Goal: Information Seeking & Learning: Learn about a topic

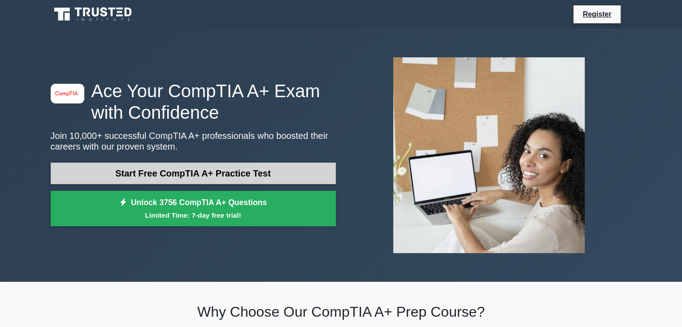
click at [207, 173] on link "Start Free CompTIA A+ Practice Test" at bounding box center [193, 174] width 285 height 22
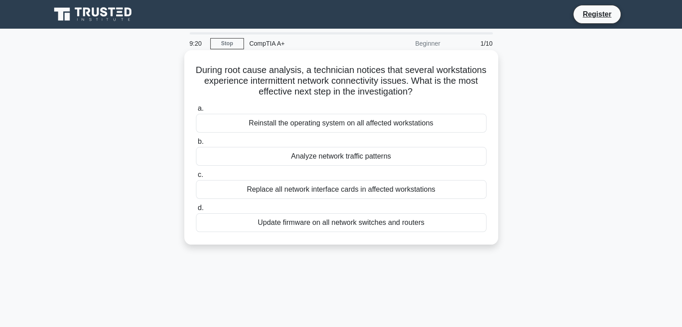
click at [312, 157] on div "Analyze network traffic patterns" at bounding box center [341, 156] width 291 height 19
click at [196, 145] on input "b. Analyze network traffic patterns" at bounding box center [196, 142] width 0 height 6
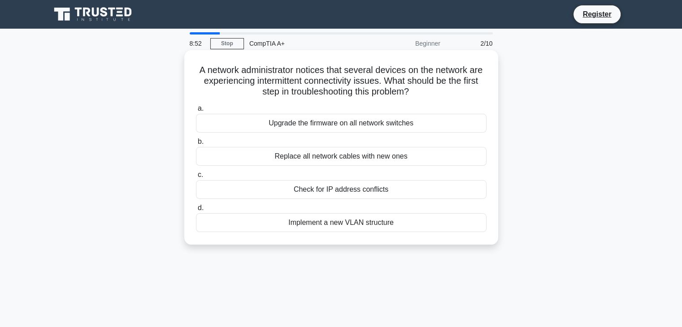
click at [332, 191] on div "Check for IP address conflicts" at bounding box center [341, 189] width 291 height 19
click at [196, 178] on input "c. Check for IP address conflicts" at bounding box center [196, 175] width 0 height 6
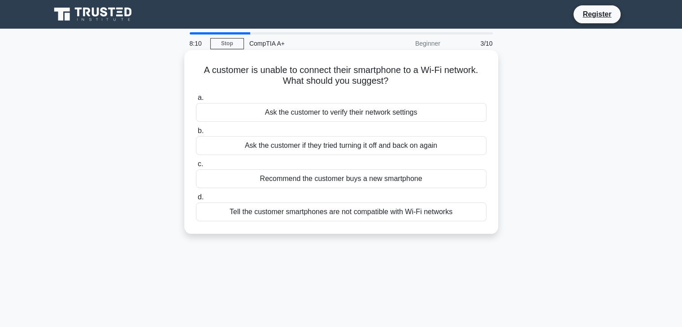
click at [349, 146] on div "Ask the customer if they tried turning it off and back on again" at bounding box center [341, 145] width 291 height 19
click at [196, 134] on input "b. Ask the customer if they tried turning it off and back on again" at bounding box center [196, 131] width 0 height 6
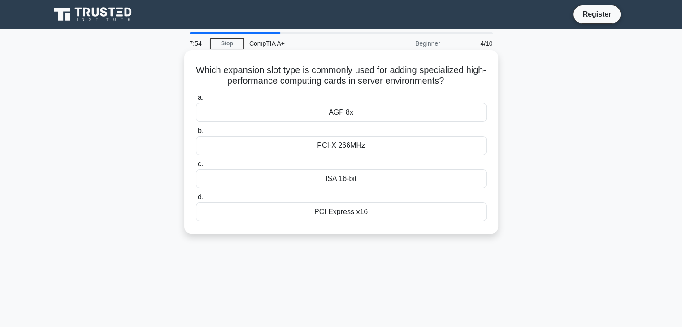
click at [338, 216] on div "PCI Express x16" at bounding box center [341, 212] width 291 height 19
click at [196, 200] on input "d. PCI Express x16" at bounding box center [196, 198] width 0 height 6
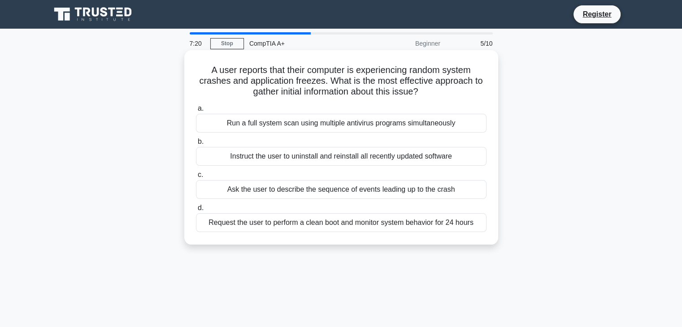
click at [323, 191] on div "Ask the user to describe the sequence of events leading up to the crash" at bounding box center [341, 189] width 291 height 19
click at [196, 178] on input "c. Ask the user to describe the sequence of events leading up to the crash" at bounding box center [196, 175] width 0 height 6
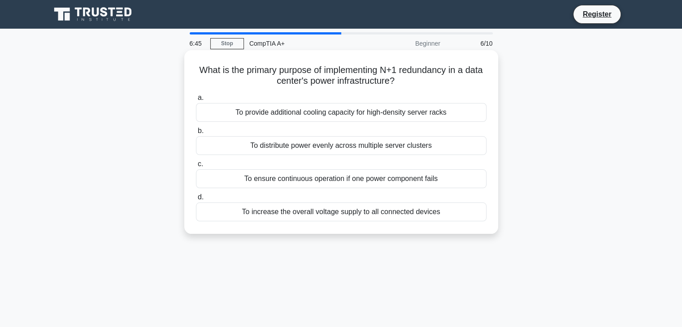
click at [317, 182] on div "To ensure continuous operation if one power component fails" at bounding box center [341, 178] width 291 height 19
click at [196, 167] on input "c. To ensure continuous operation if one power component fails" at bounding box center [196, 164] width 0 height 6
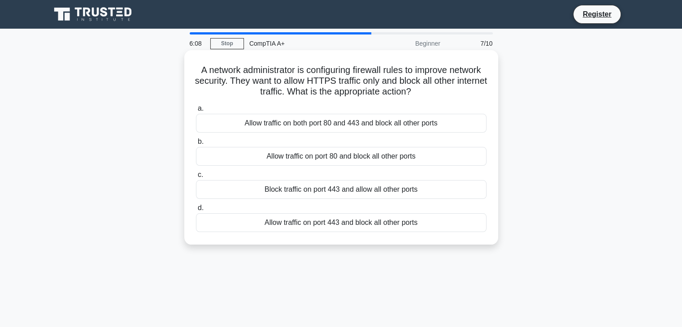
click at [290, 225] on div "Allow traffic on port 443 and block all other ports" at bounding box center [341, 222] width 291 height 19
click at [196, 211] on input "d. Allow traffic on port 443 and block all other ports" at bounding box center [196, 208] width 0 height 6
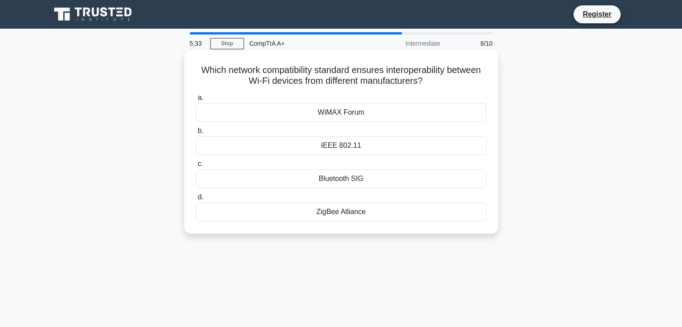
click at [347, 146] on div "IEEE 802.11" at bounding box center [341, 145] width 291 height 19
click at [196, 134] on input "b. IEEE 802.11" at bounding box center [196, 131] width 0 height 6
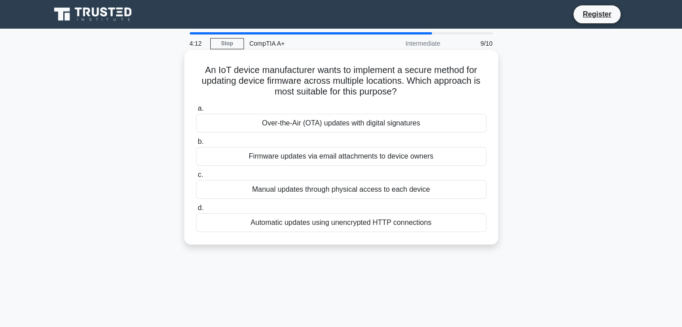
click at [352, 124] on div "Over-the-Air (OTA) updates with digital signatures" at bounding box center [341, 123] width 291 height 19
click at [196, 112] on input "a. Over-the-Air (OTA) updates with digital signatures" at bounding box center [196, 109] width 0 height 6
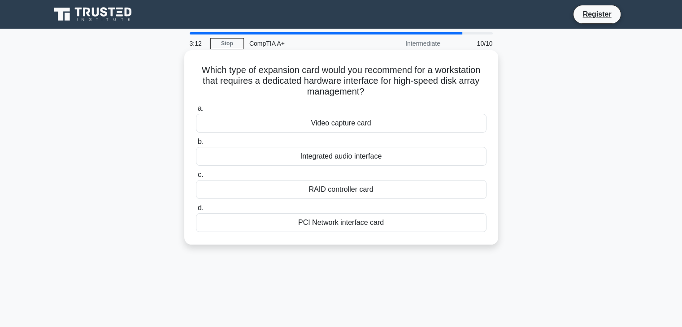
click at [324, 158] on div "Integrated audio interface" at bounding box center [341, 156] width 291 height 19
click at [196, 145] on input "b. Integrated audio interface" at bounding box center [196, 142] width 0 height 6
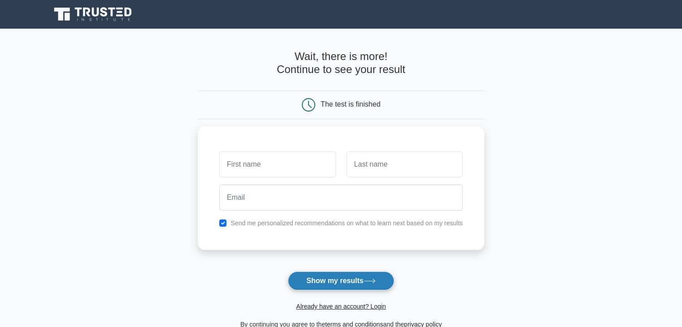
click at [351, 283] on button "Show my results" at bounding box center [341, 281] width 106 height 19
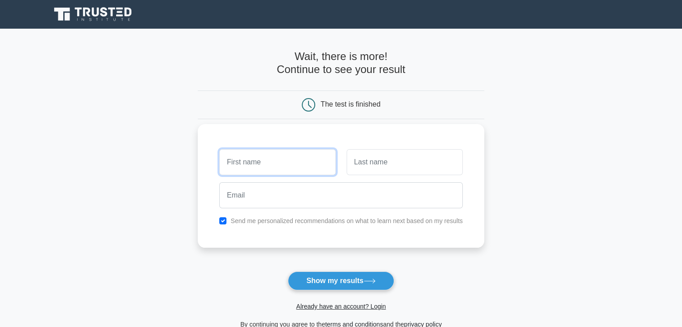
click at [298, 149] on input "text" at bounding box center [277, 162] width 116 height 26
type input "Apelele"
click at [378, 160] on input "text" at bounding box center [405, 162] width 116 height 26
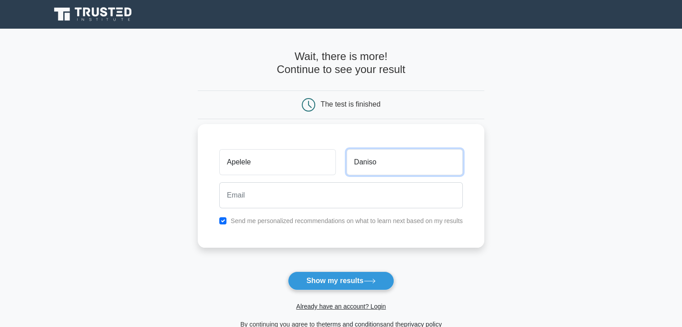
type input "Daniso"
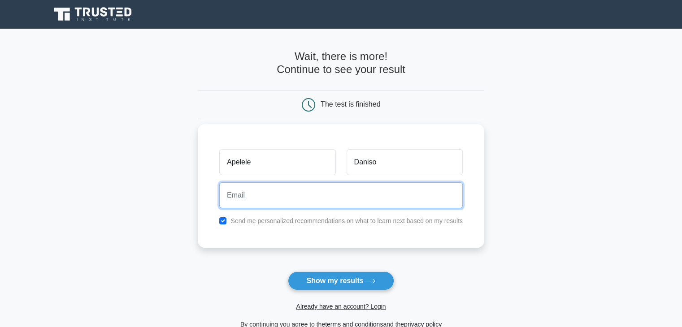
click at [310, 196] on input "email" at bounding box center [340, 195] width 243 height 26
type input "apeleledaniso@gmail.com"
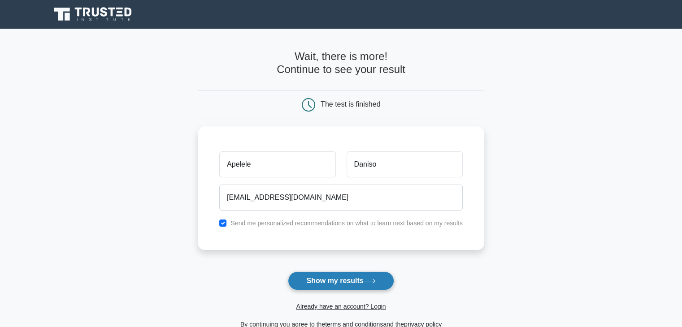
click at [317, 282] on button "Show my results" at bounding box center [341, 281] width 106 height 19
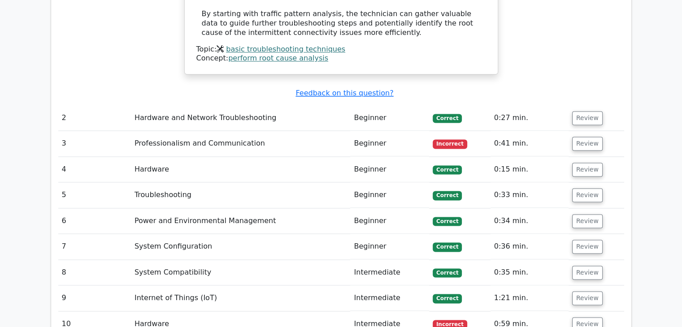
scroll to position [1295, 0]
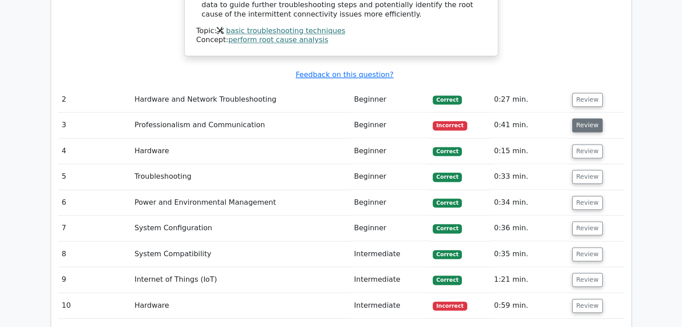
click at [581, 118] on button "Review" at bounding box center [587, 125] width 30 height 14
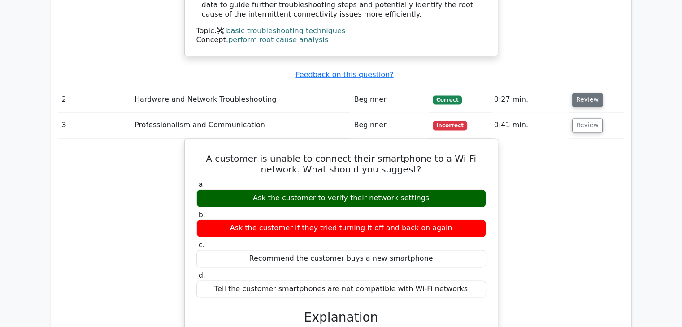
click at [586, 93] on button "Review" at bounding box center [587, 100] width 30 height 14
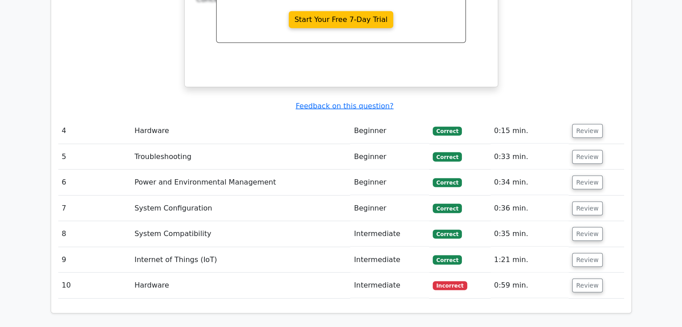
scroll to position [2183, 0]
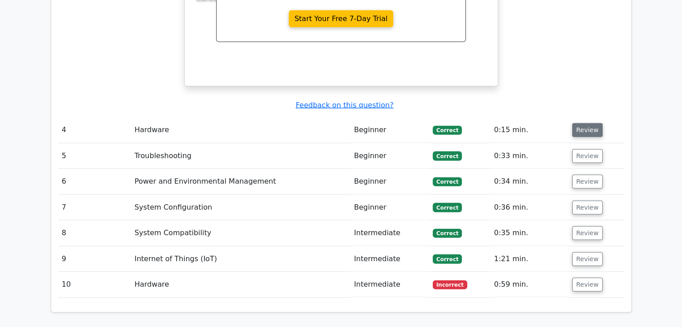
click at [589, 123] on button "Review" at bounding box center [587, 130] width 30 height 14
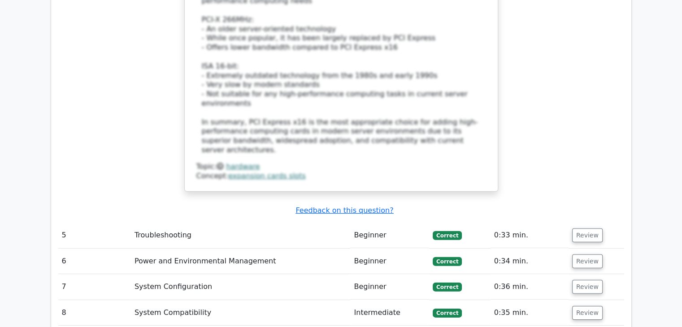
scroll to position [2686, 0]
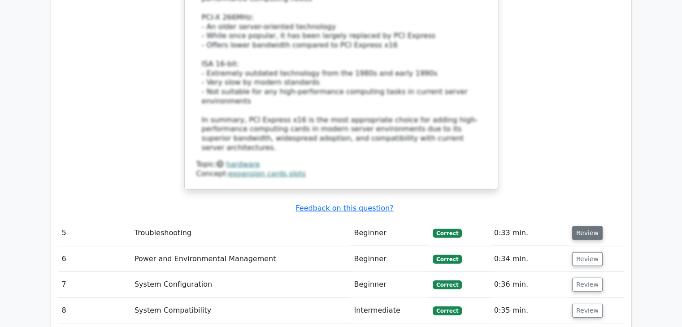
click at [585, 226] on button "Review" at bounding box center [587, 233] width 30 height 14
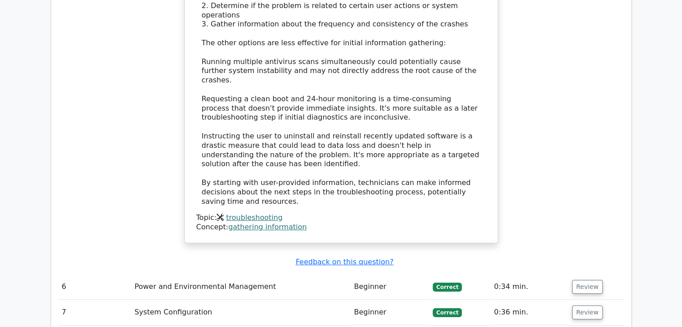
scroll to position [3224, 0]
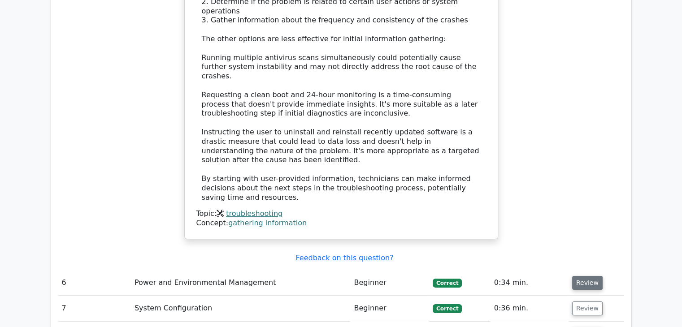
click at [585, 276] on button "Review" at bounding box center [587, 283] width 30 height 14
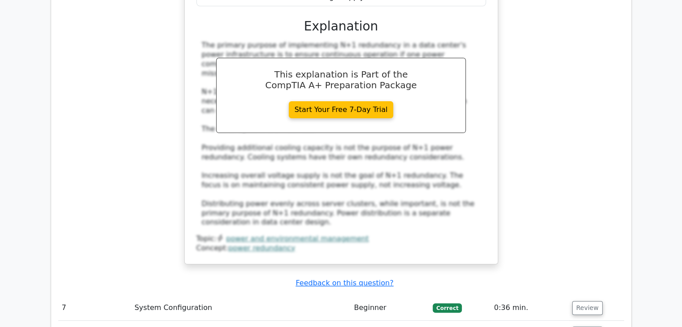
scroll to position [3675, 0]
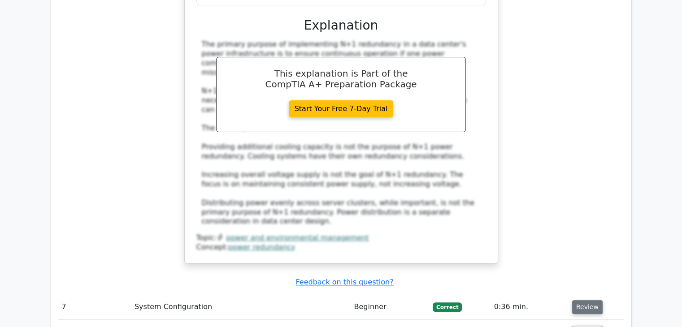
click at [585, 300] on button "Review" at bounding box center [587, 307] width 30 height 14
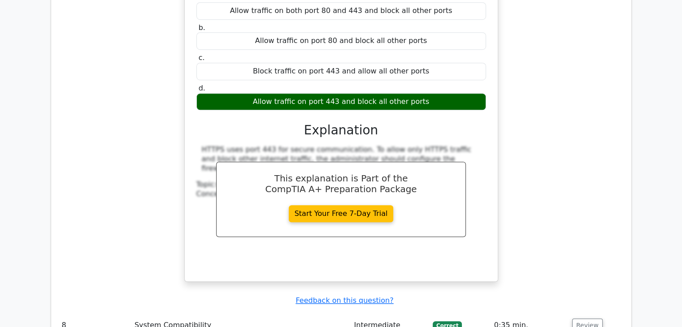
scroll to position [4057, 0]
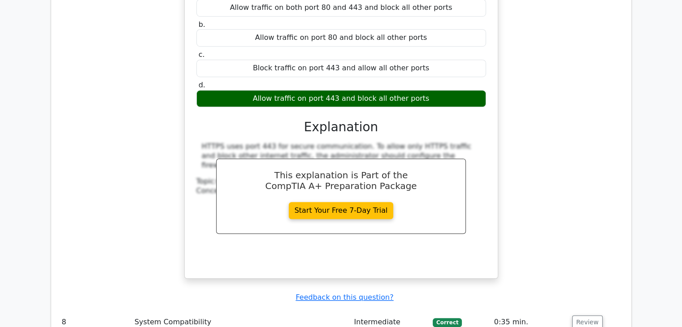
click at [491, 293] on div "Submit feedback Feedback on this question?" at bounding box center [345, 297] width 566 height 9
click at [453, 318] on span "Correct" at bounding box center [447, 322] width 29 height 9
click at [578, 316] on button "Review" at bounding box center [587, 323] width 30 height 14
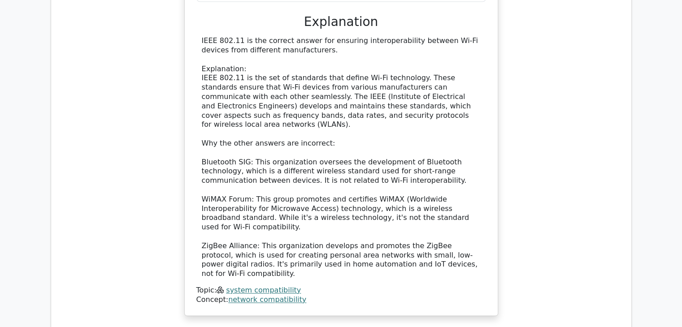
scroll to position [4565, 0]
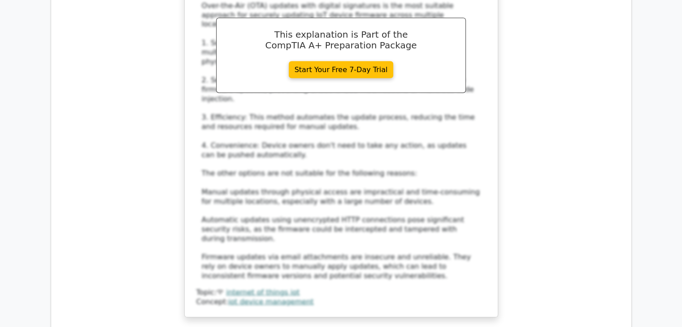
scroll to position [5138, 0]
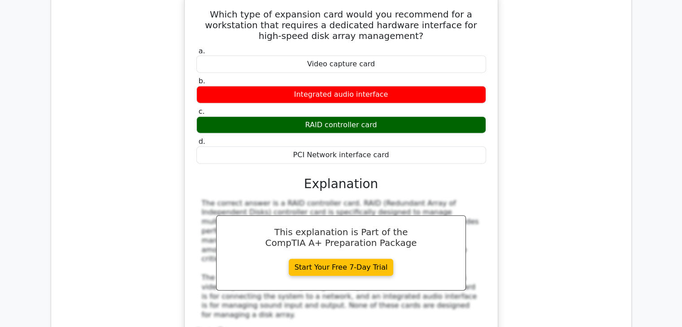
scroll to position [5501, 0]
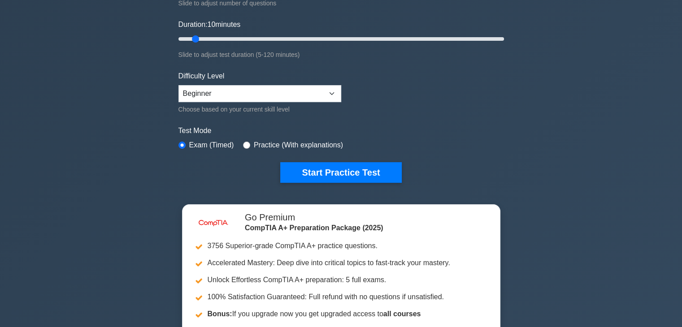
scroll to position [227, 0]
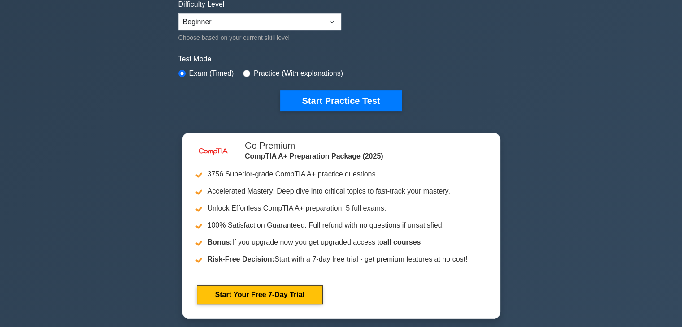
click at [681, 12] on div "image/svg+xml CompTIA A+ Customize Your Next Practice Test Topics Hardware Oper…" at bounding box center [341, 66] width 682 height 528
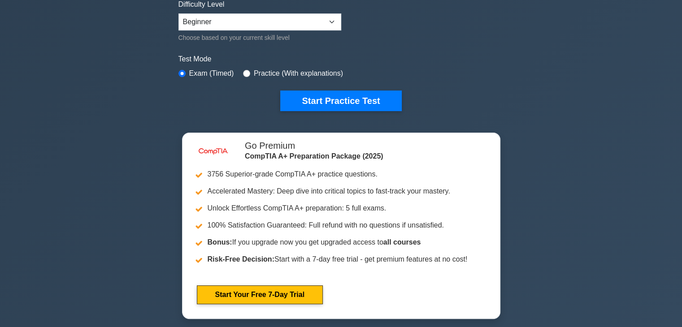
click at [681, 12] on div "image/svg+xml CompTIA A+ Customize Your Next Practice Test Topics Hardware Oper…" at bounding box center [341, 66] width 682 height 528
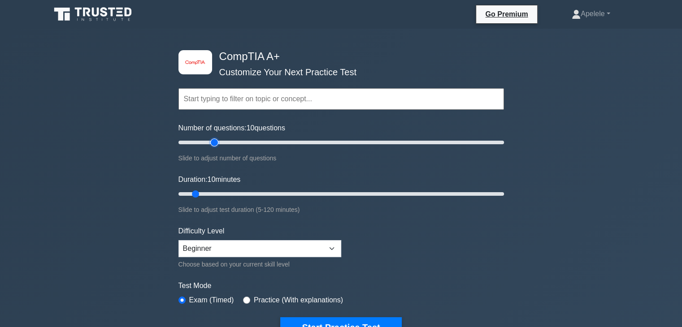
click at [211, 143] on input "Number of questions: 10 questions" at bounding box center [340, 142] width 325 height 11
click at [269, 140] on input "Number of questions: 25 questions" at bounding box center [340, 142] width 325 height 11
click at [278, 140] on input "Number of questions: 60 questions" at bounding box center [340, 142] width 325 height 11
click at [288, 141] on input "Number of questions: 70 questions" at bounding box center [340, 142] width 325 height 11
click at [295, 141] on input "Number of questions: 75 questions" at bounding box center [340, 142] width 325 height 11
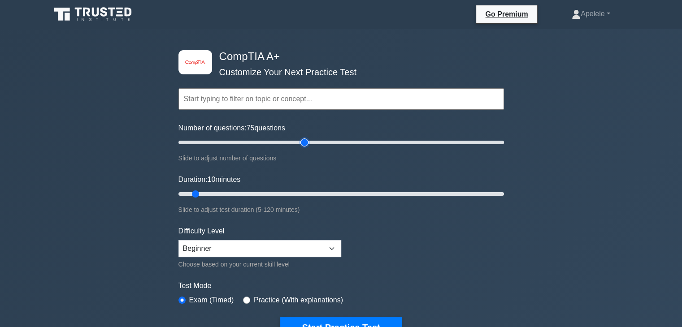
click at [306, 139] on input "Number of questions: 75 questions" at bounding box center [340, 142] width 325 height 11
click at [312, 140] on input "Number of questions: 85 questions" at bounding box center [340, 142] width 325 height 11
type input "90"
click at [317, 140] on input "Number of questions: 90 questions" at bounding box center [340, 142] width 325 height 11
click at [323, 193] on input "Duration: 55 minutes" at bounding box center [340, 194] width 325 height 11
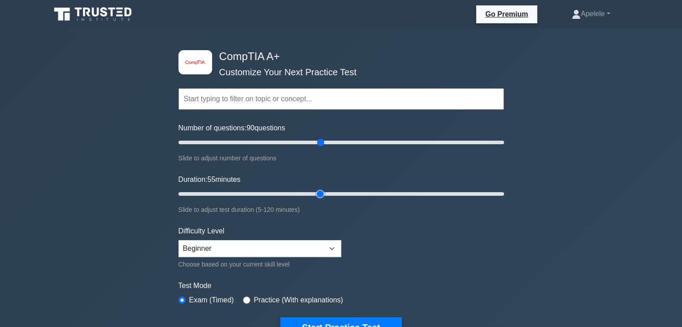
click at [326, 193] on input "Duration: 55 minutes" at bounding box center [340, 194] width 325 height 11
click at [330, 192] on input "Duration: 60 minutes" at bounding box center [340, 194] width 325 height 11
click at [342, 192] on input "Duration: 65 minutes" at bounding box center [340, 194] width 325 height 11
click at [360, 191] on input "Duration: 70 minutes" at bounding box center [340, 194] width 325 height 11
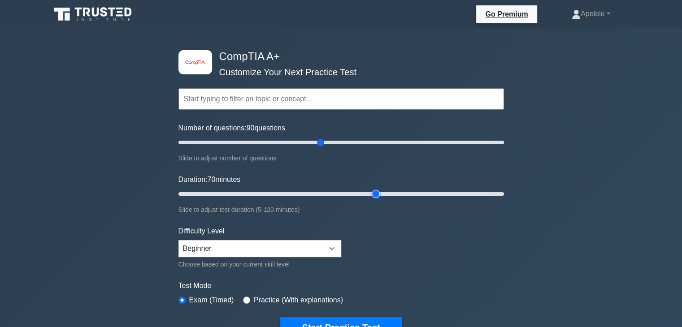
click at [373, 191] on input "Duration: 70 minutes" at bounding box center [340, 194] width 325 height 11
click at [384, 192] on input "Duration: 80 minutes" at bounding box center [340, 194] width 325 height 11
click at [397, 191] on input "Duration: 85 minutes" at bounding box center [340, 194] width 325 height 11
type input "90"
click at [412, 193] on input "Duration: 90 minutes" at bounding box center [340, 194] width 325 height 11
